Goal: Find specific page/section: Find specific page/section

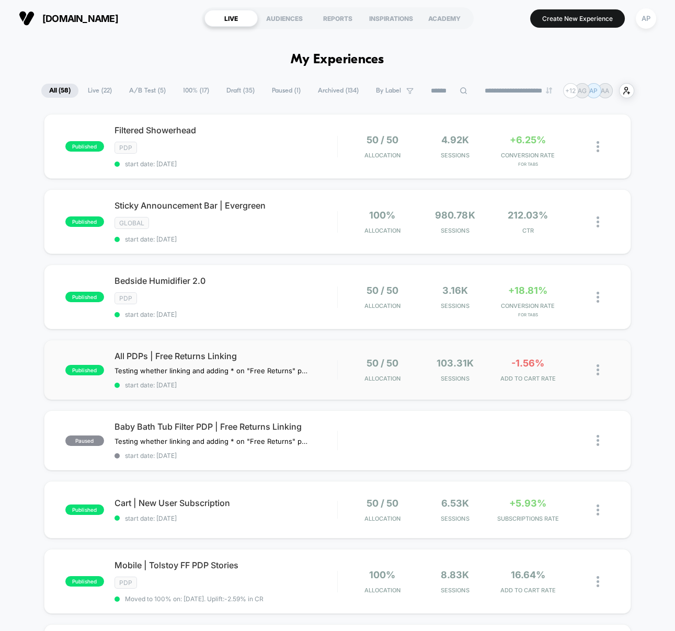
click at [290, 388] on div "published All PDPs | Free Returns Linking Testing whether linking and adding * …" at bounding box center [337, 370] width 587 height 60
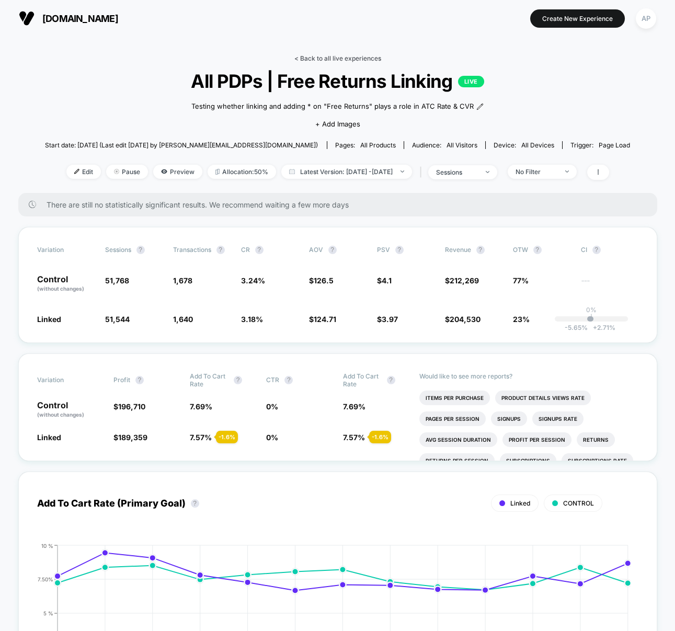
click at [321, 55] on link "< Back to all live experiences" at bounding box center [337, 58] width 87 height 8
